Goal: Information Seeking & Learning: Learn about a topic

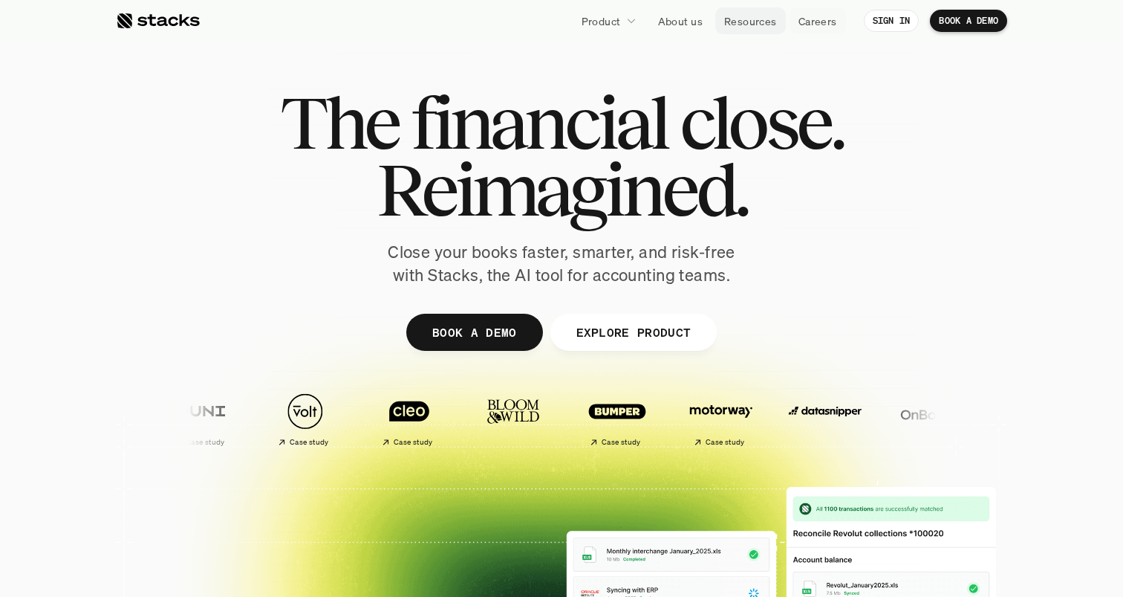
click at [749, 27] on p "Resources" at bounding box center [750, 21] width 53 height 16
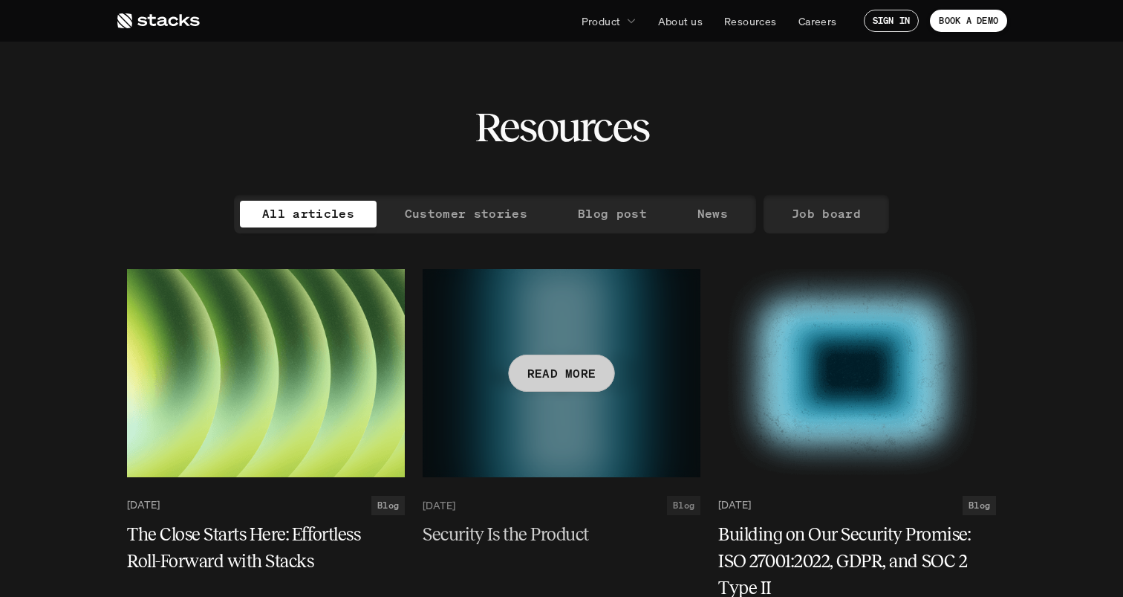
scroll to position [1830, 0]
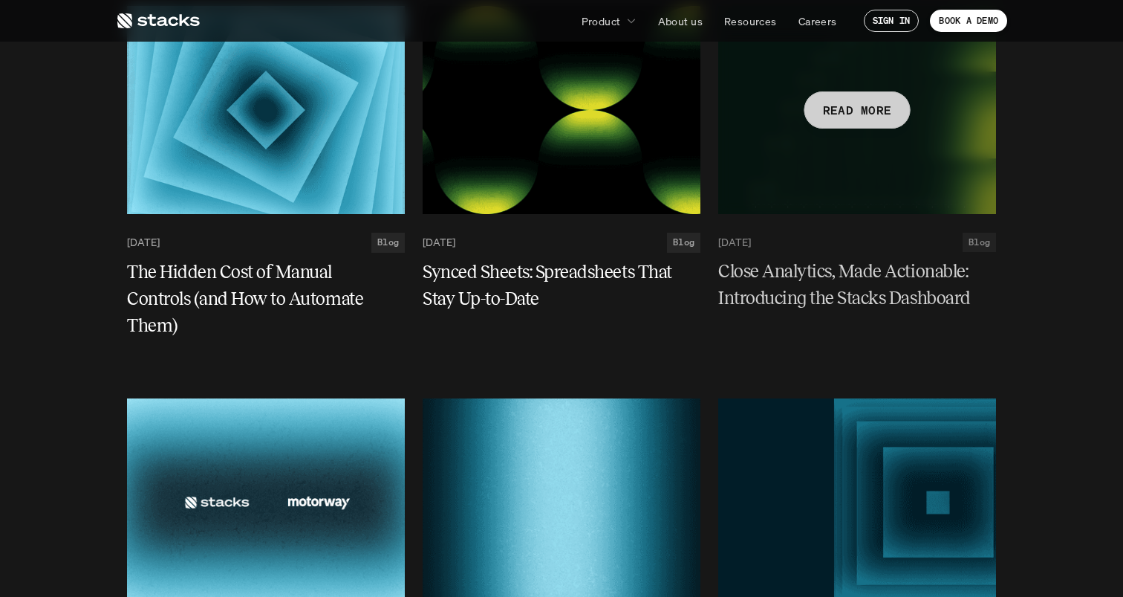
click at [878, 115] on p "READ MORE" at bounding box center [857, 111] width 69 height 22
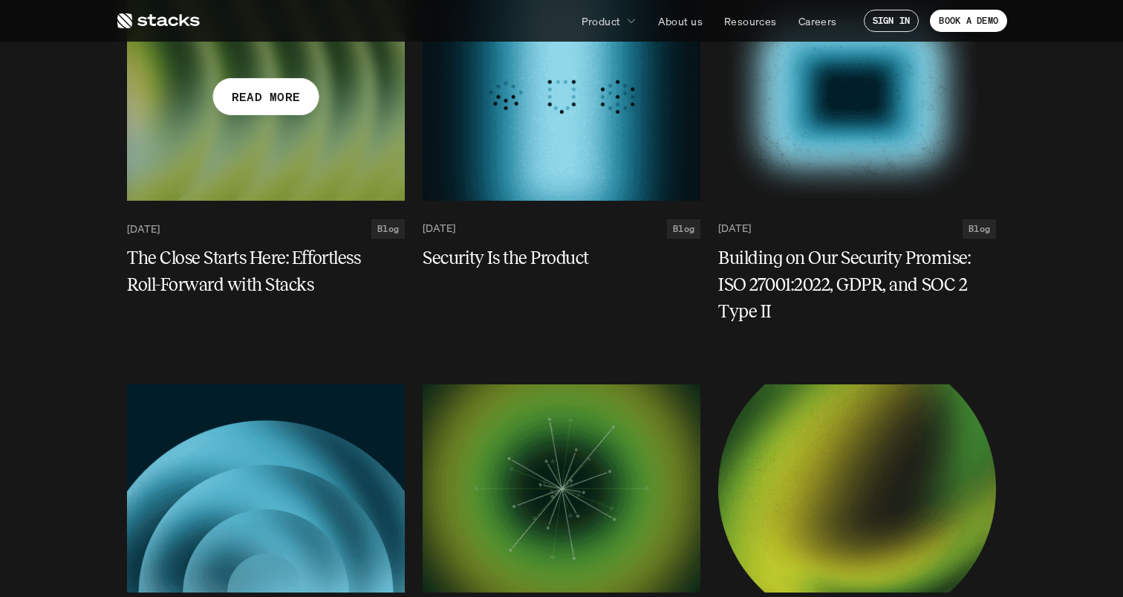
scroll to position [282, 0]
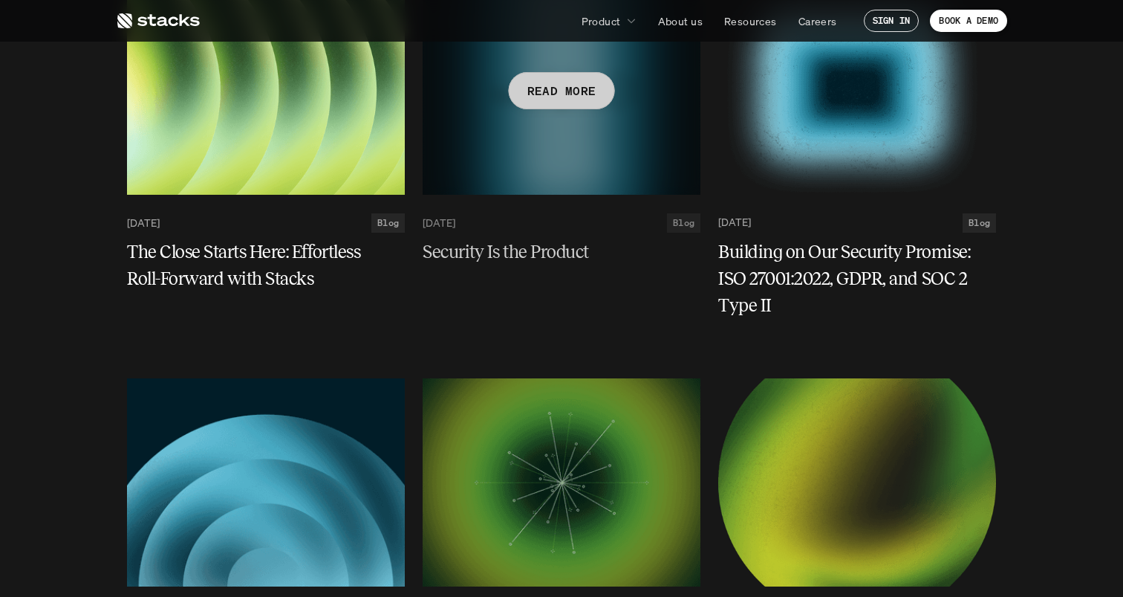
click at [541, 157] on div at bounding box center [562, 91] width 278 height 208
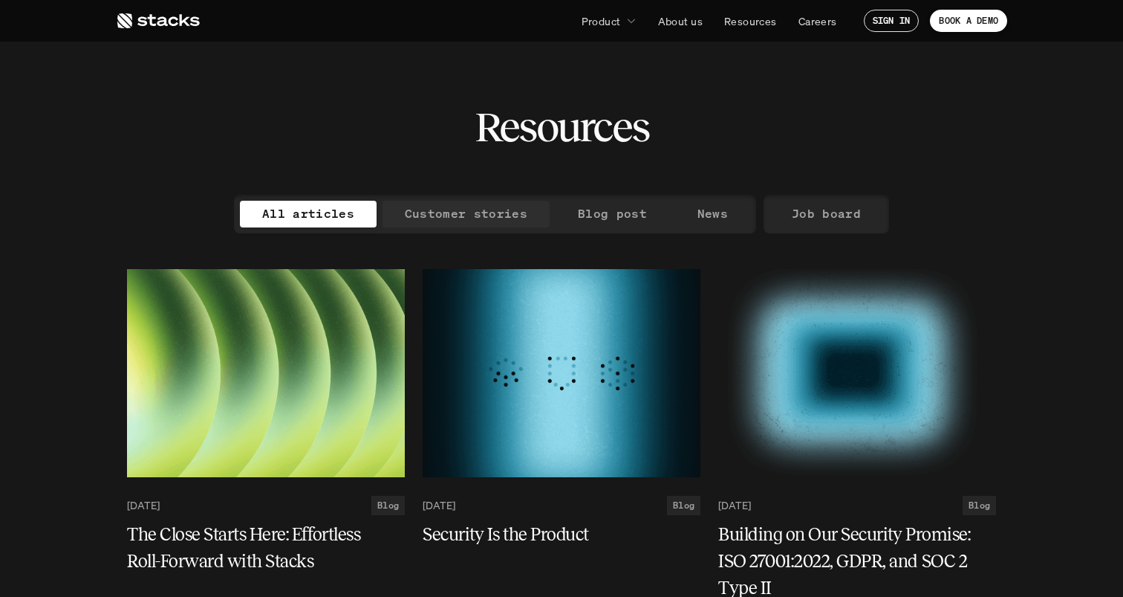
click at [433, 209] on p "Customer stories" at bounding box center [466, 214] width 123 height 22
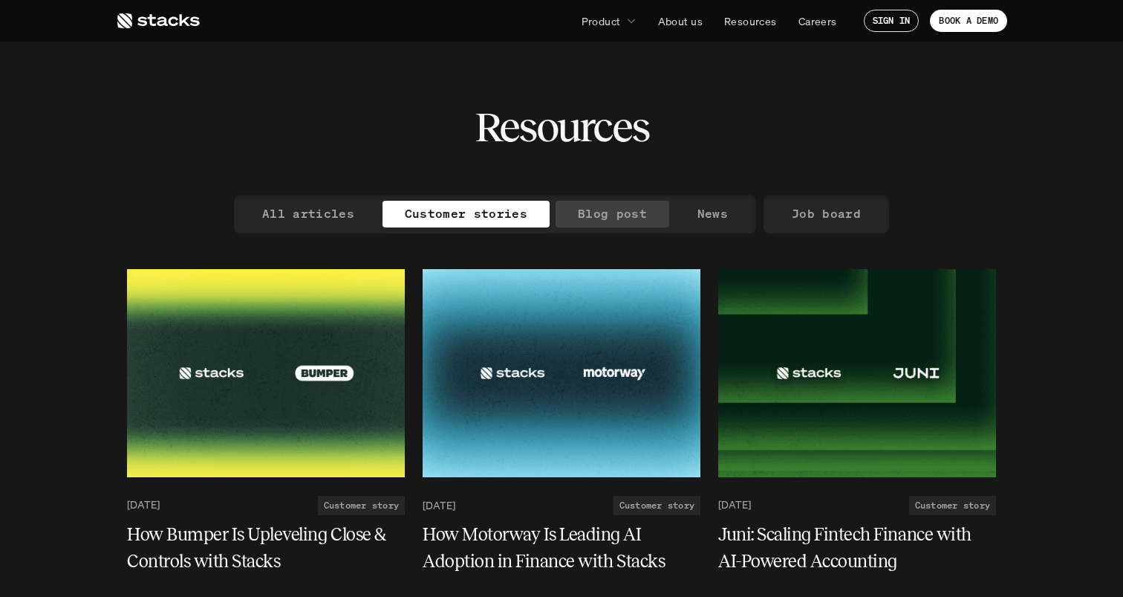
click at [630, 214] on p "Blog post" at bounding box center [612, 214] width 69 height 22
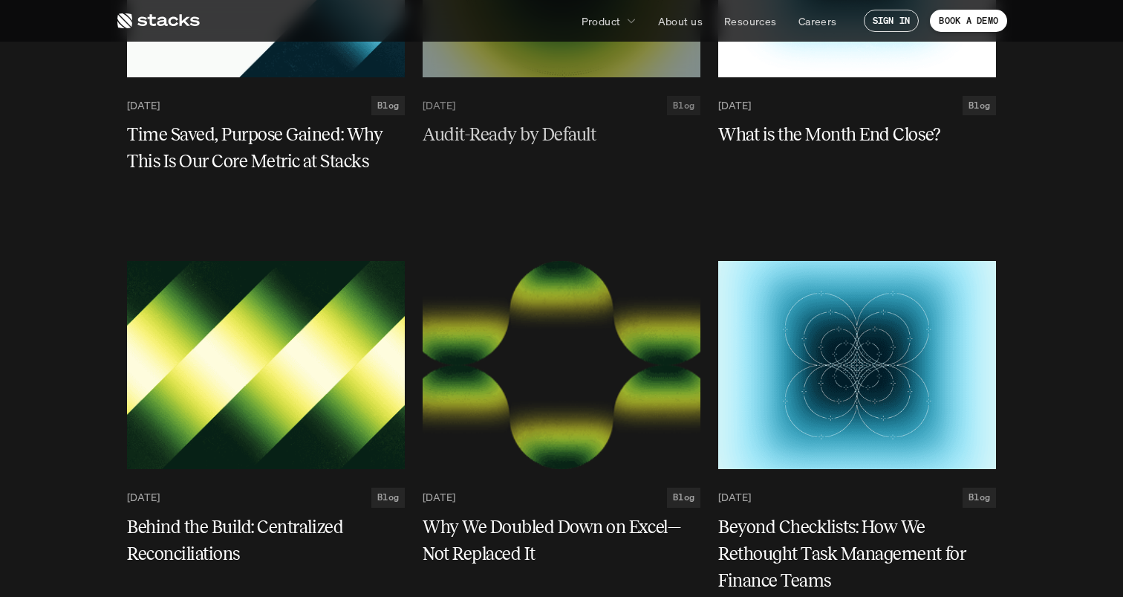
scroll to position [2752, 0]
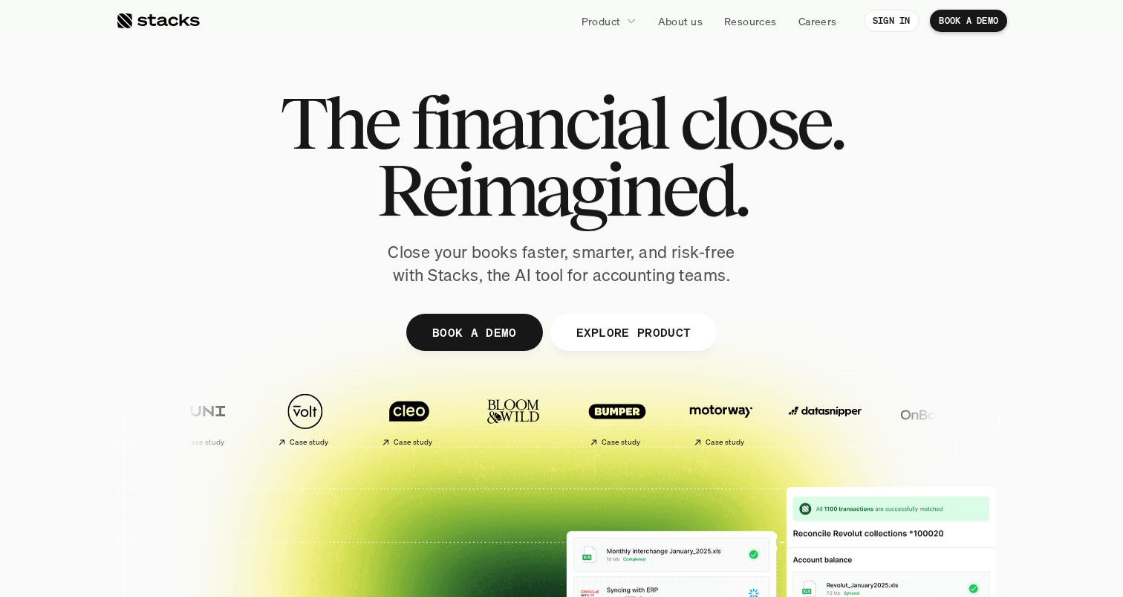
click at [886, 13] on link "SIGN IN" at bounding box center [892, 21] width 56 height 22
